Goal: Check status: Check status

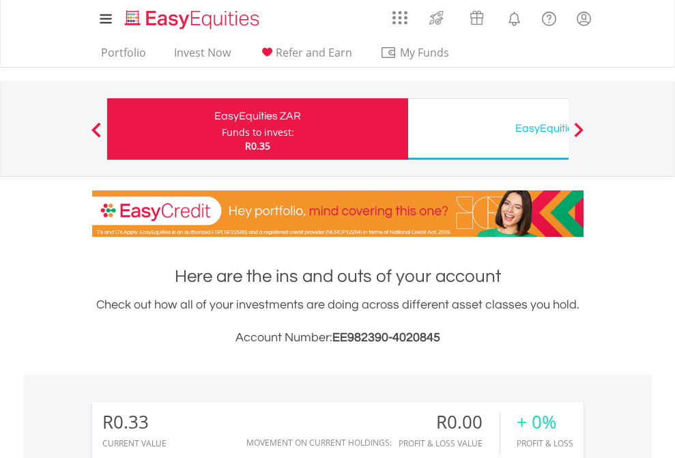
scroll to position [131, 214]
click at [222, 129] on div "Funds to invest:" at bounding box center [258, 133] width 72 height 14
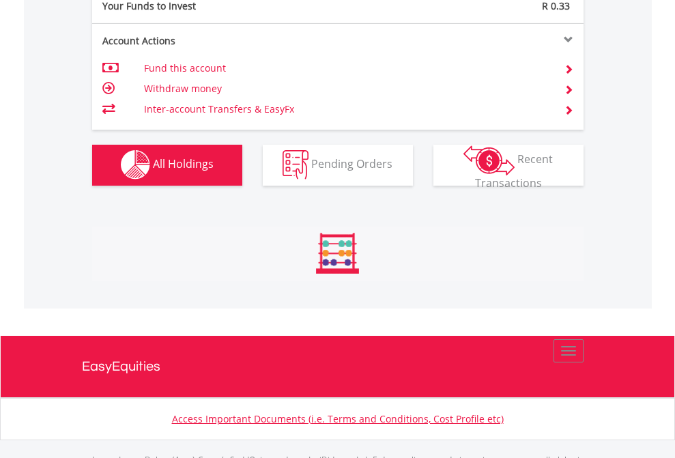
scroll to position [1351, 0]
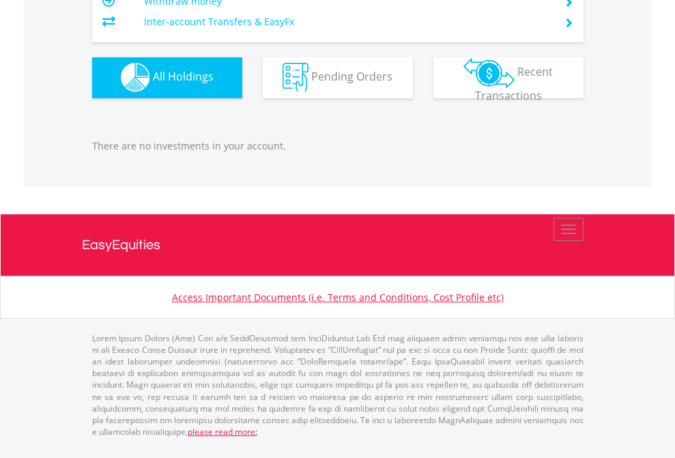
scroll to position [131, 214]
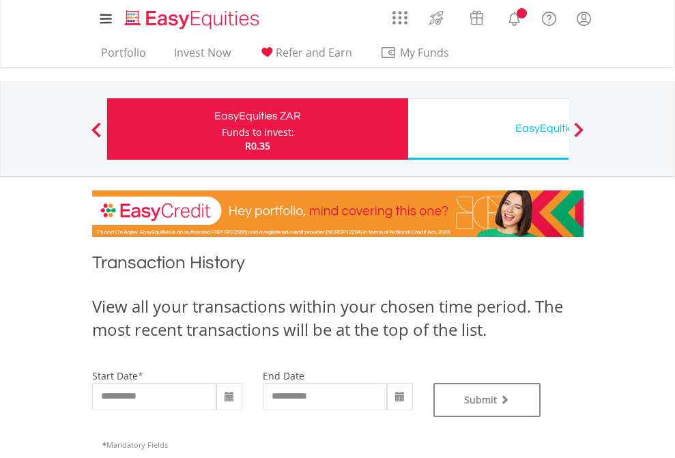
type input "**********"
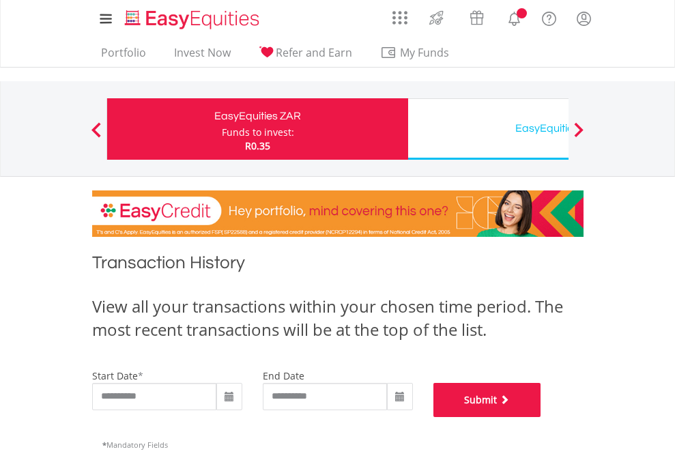
click at [541, 417] on button "Submit" at bounding box center [487, 400] width 108 height 34
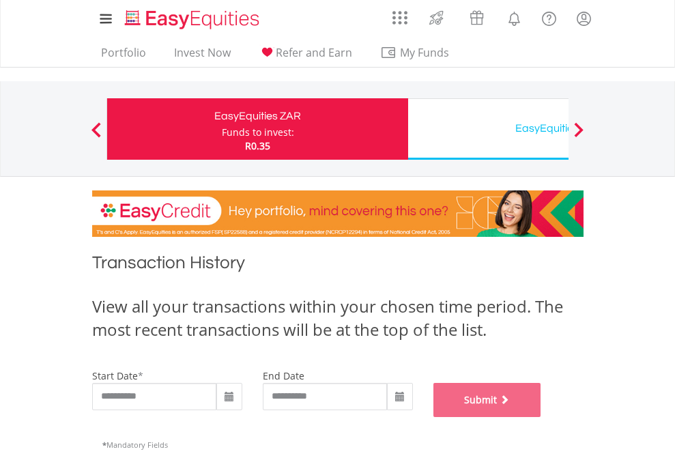
scroll to position [553, 0]
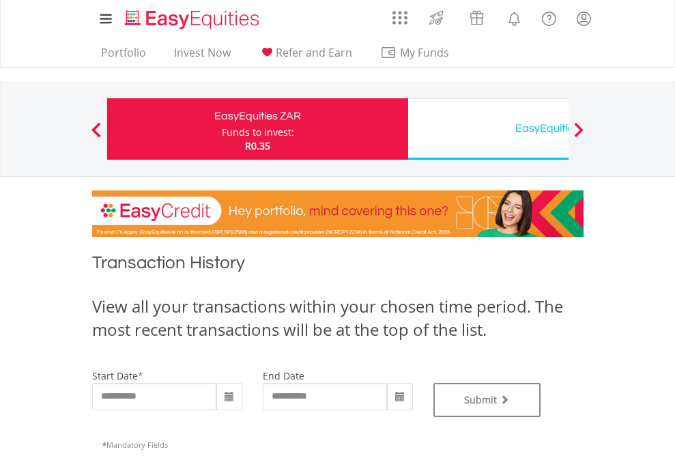
click at [488, 129] on div "EasyEquities USD" at bounding box center [558, 128] width 284 height 19
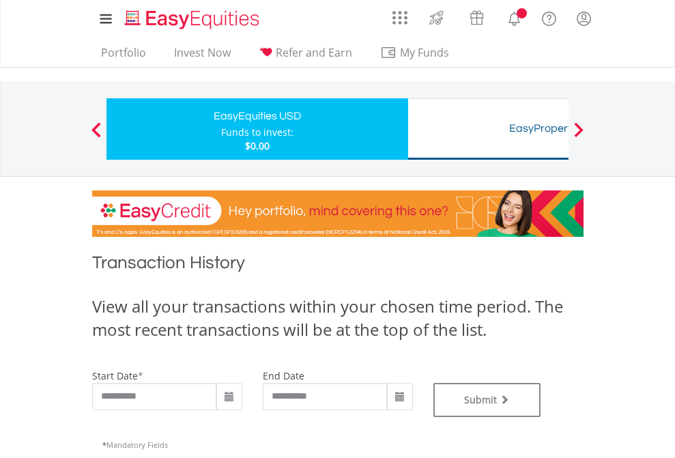
type input "**********"
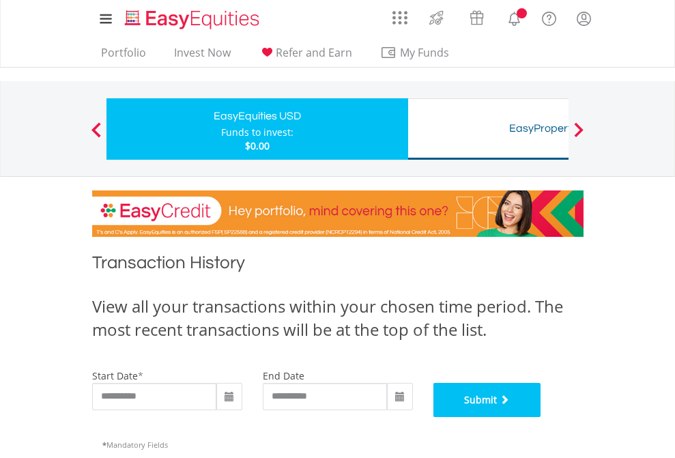
click at [541, 417] on button "Submit" at bounding box center [487, 400] width 108 height 34
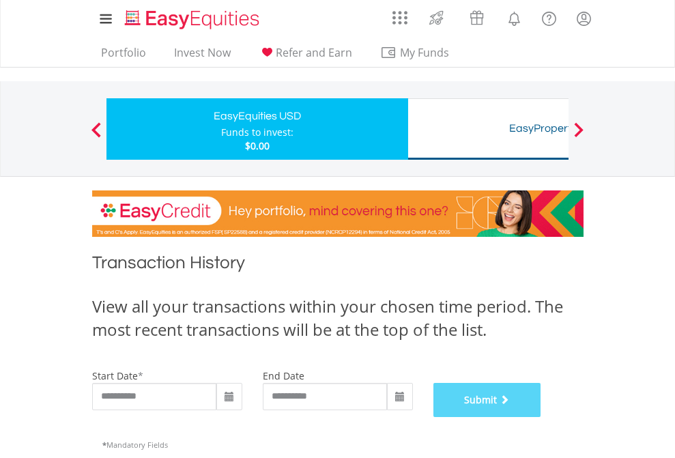
scroll to position [553, 0]
